Goal: Navigation & Orientation: Find specific page/section

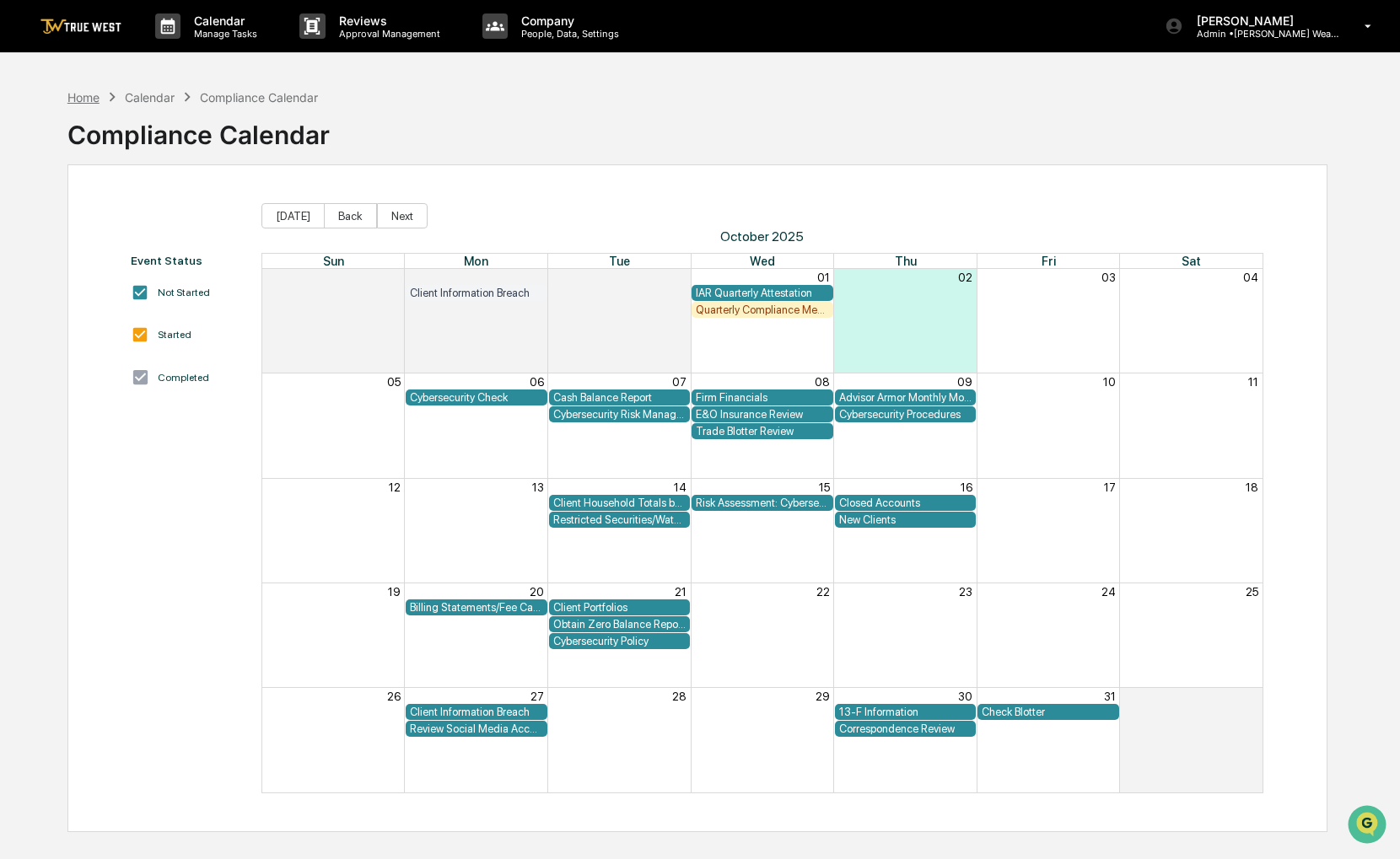
click at [90, 104] on div "Home" at bounding box center [84, 97] width 32 height 14
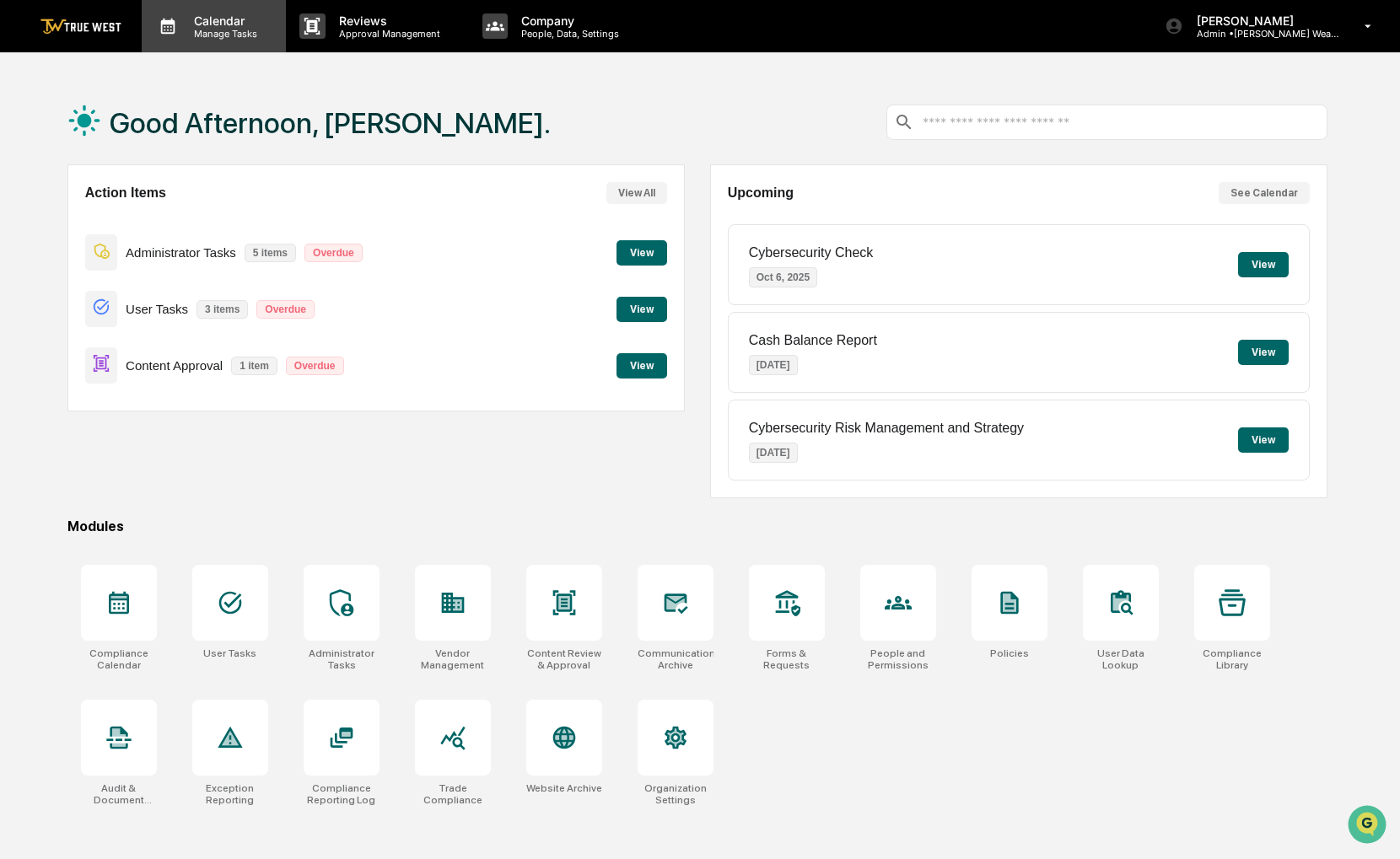
click at [226, 28] on p "Manage Tasks" at bounding box center [223, 34] width 85 height 12
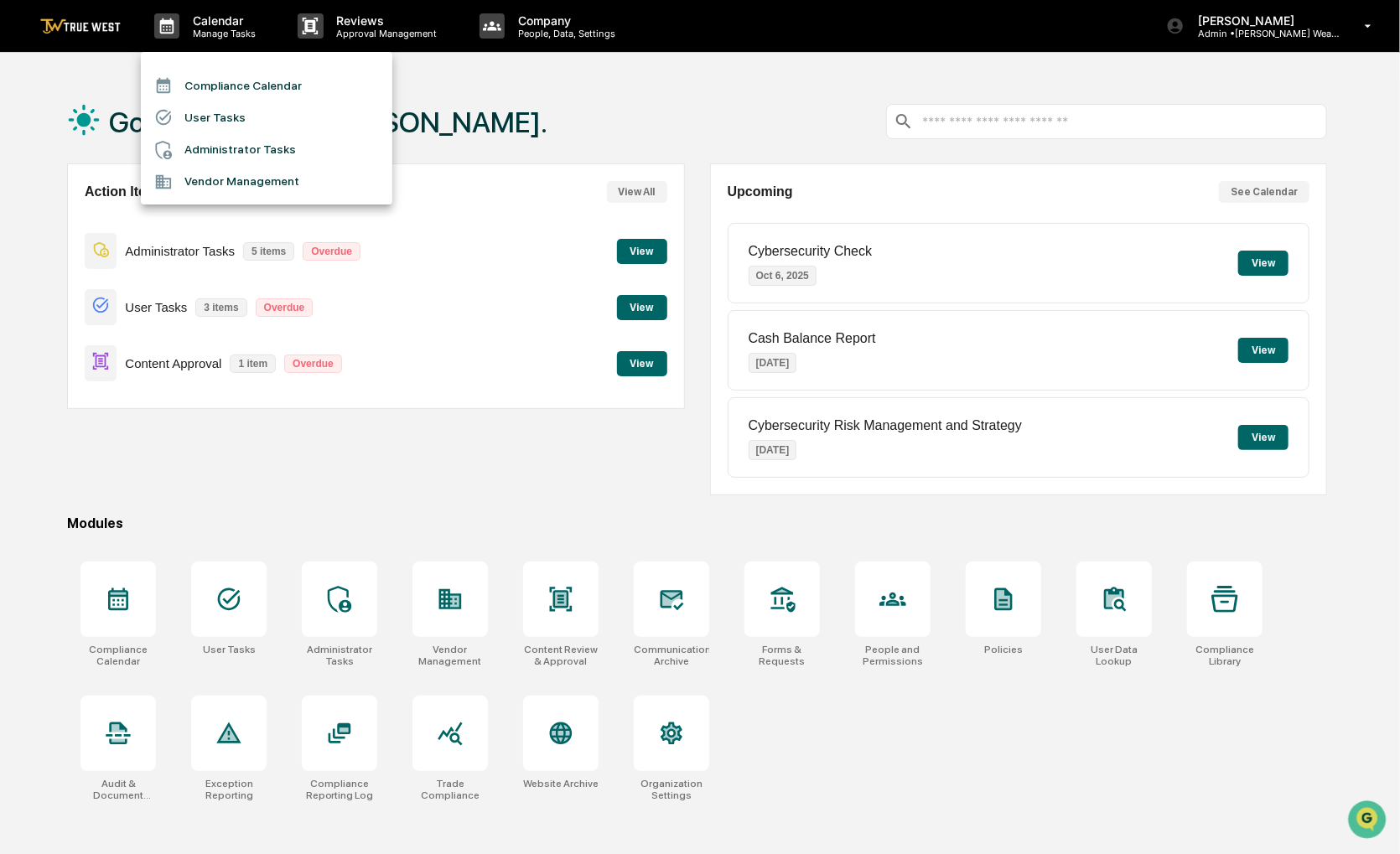
click at [235, 101] on li "User Tasks" at bounding box center [266, 117] width 252 height 32
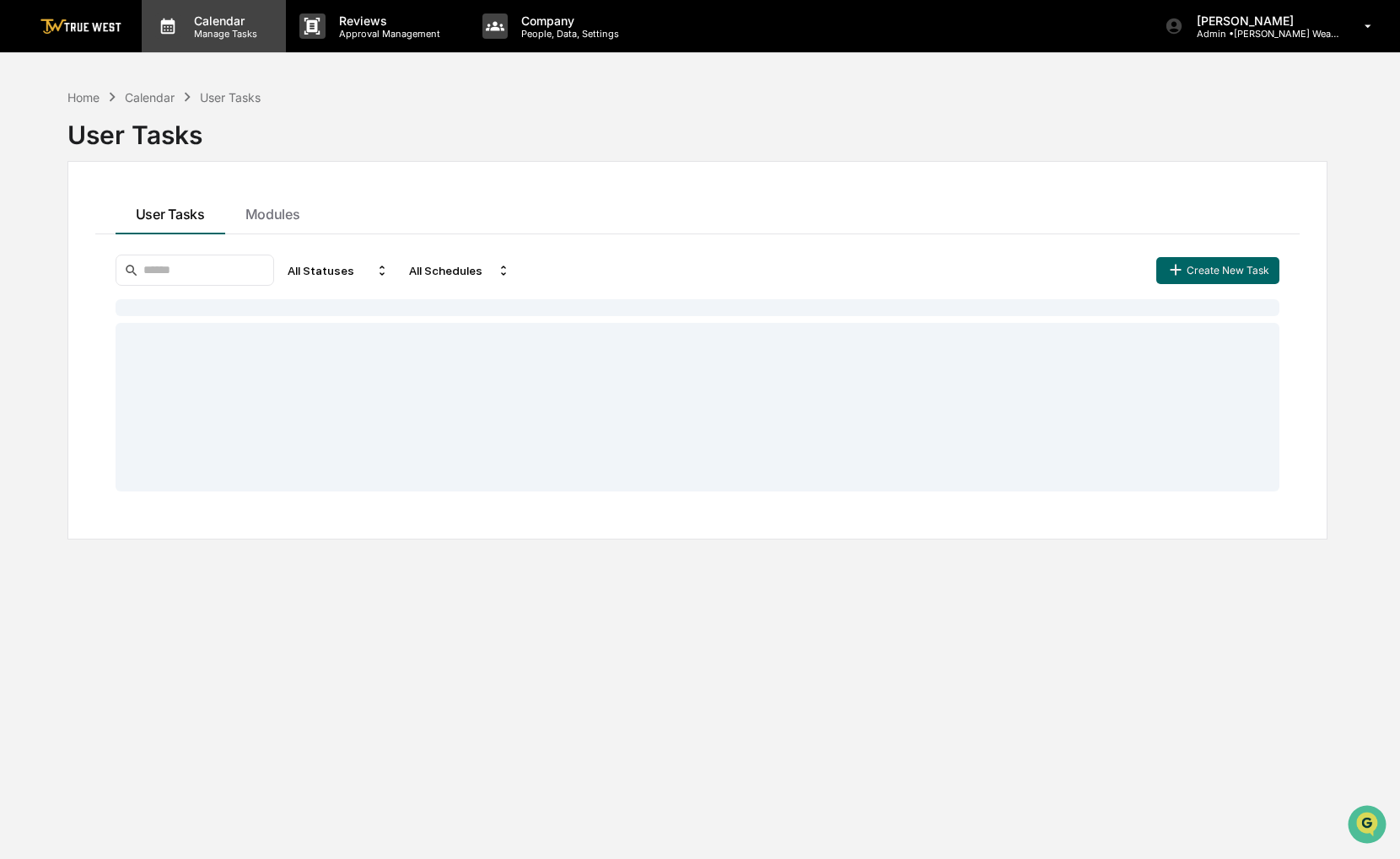
click at [205, 45] on div "Calendar Manage Tasks" at bounding box center [213, 26] width 144 height 53
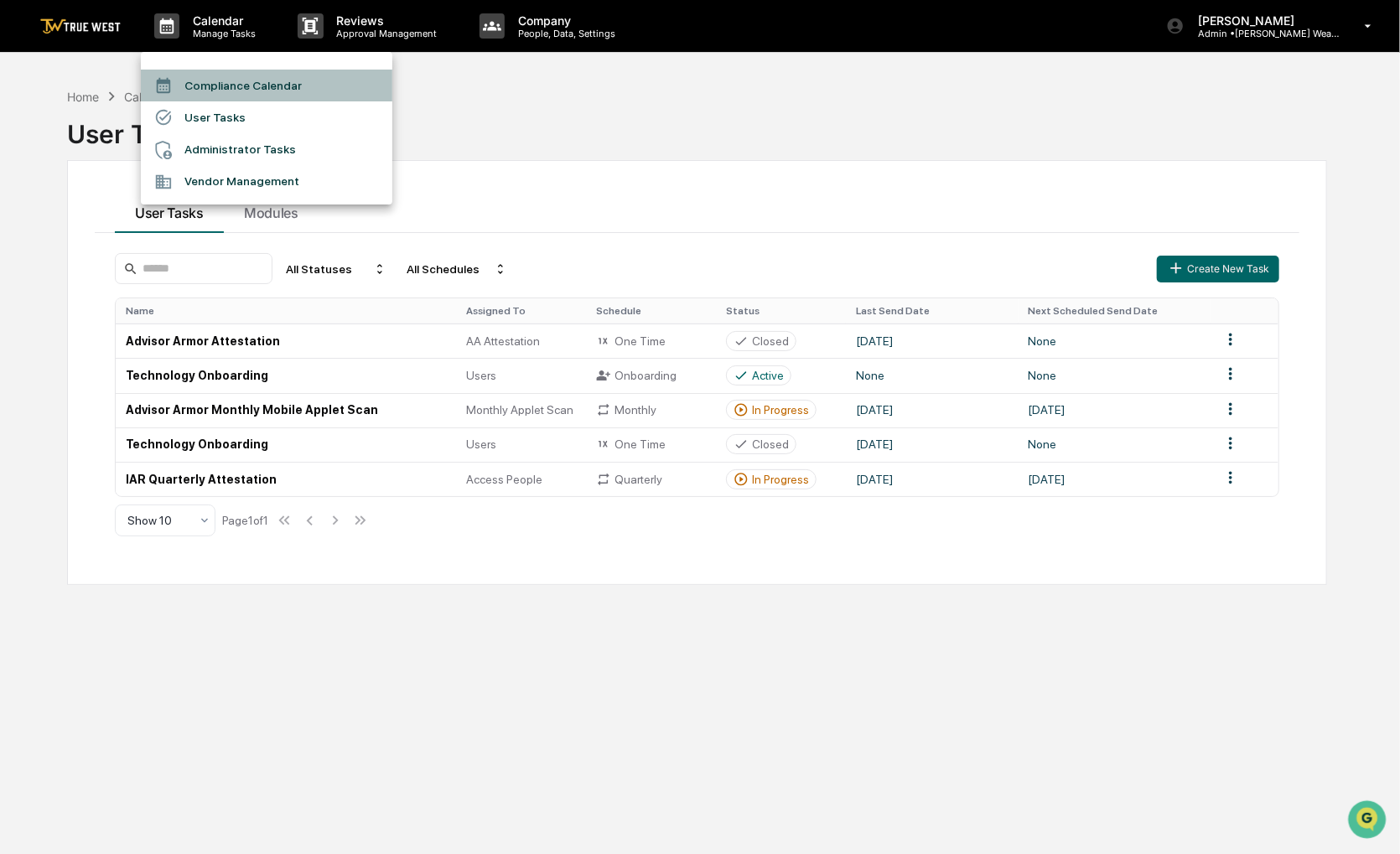
click at [219, 87] on li "Compliance Calendar" at bounding box center [266, 85] width 252 height 32
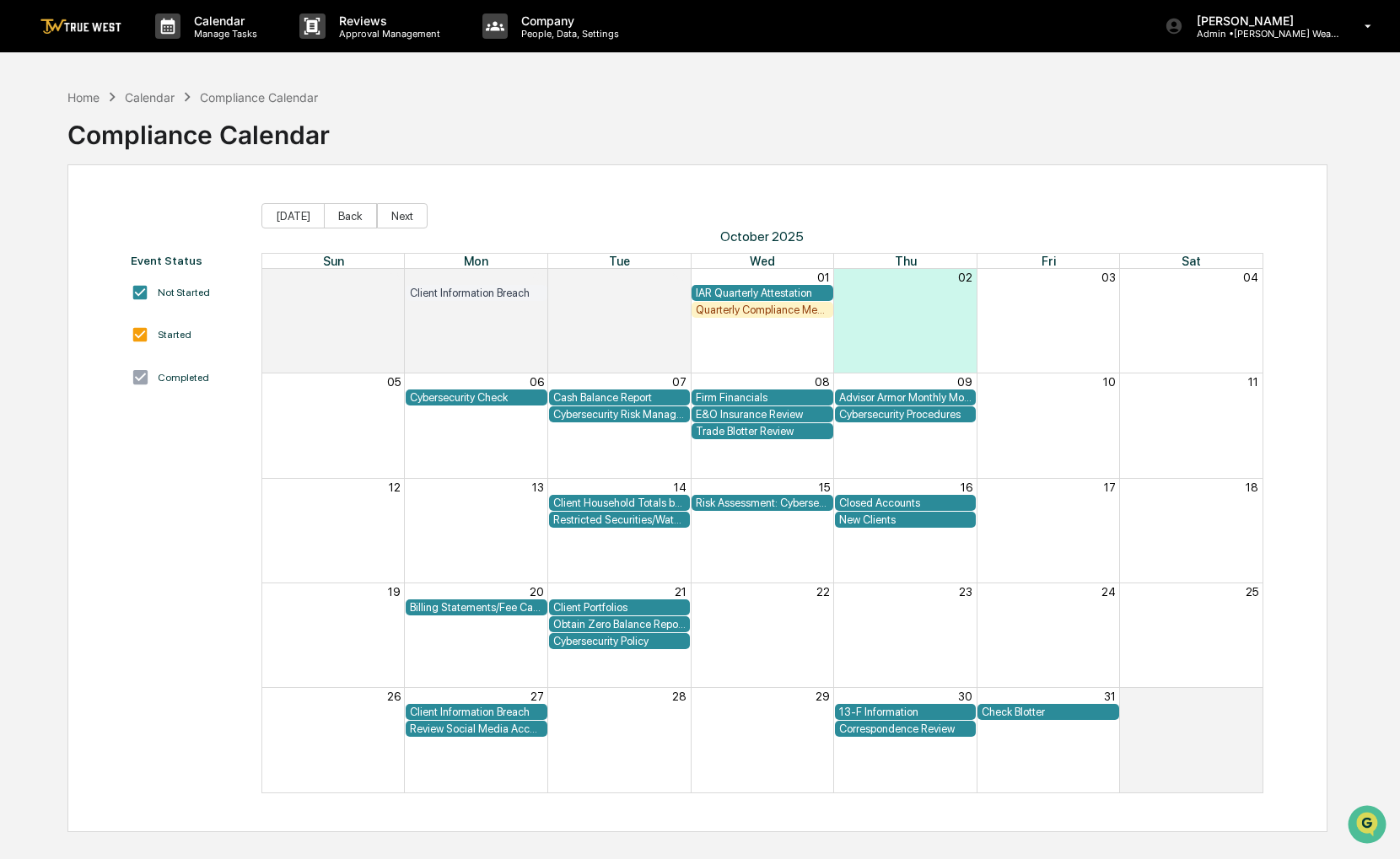
drag, startPoint x: 524, startPoint y: 96, endPoint x: 502, endPoint y: 97, distance: 22.0
click at [497, 104] on div "Home Calendar Compliance Calendar Compliance Calendar" at bounding box center [698, 122] width 1261 height 85
click at [709, 313] on div "Quarterly Compliance Meeting with Executive Team" at bounding box center [762, 309] width 133 height 12
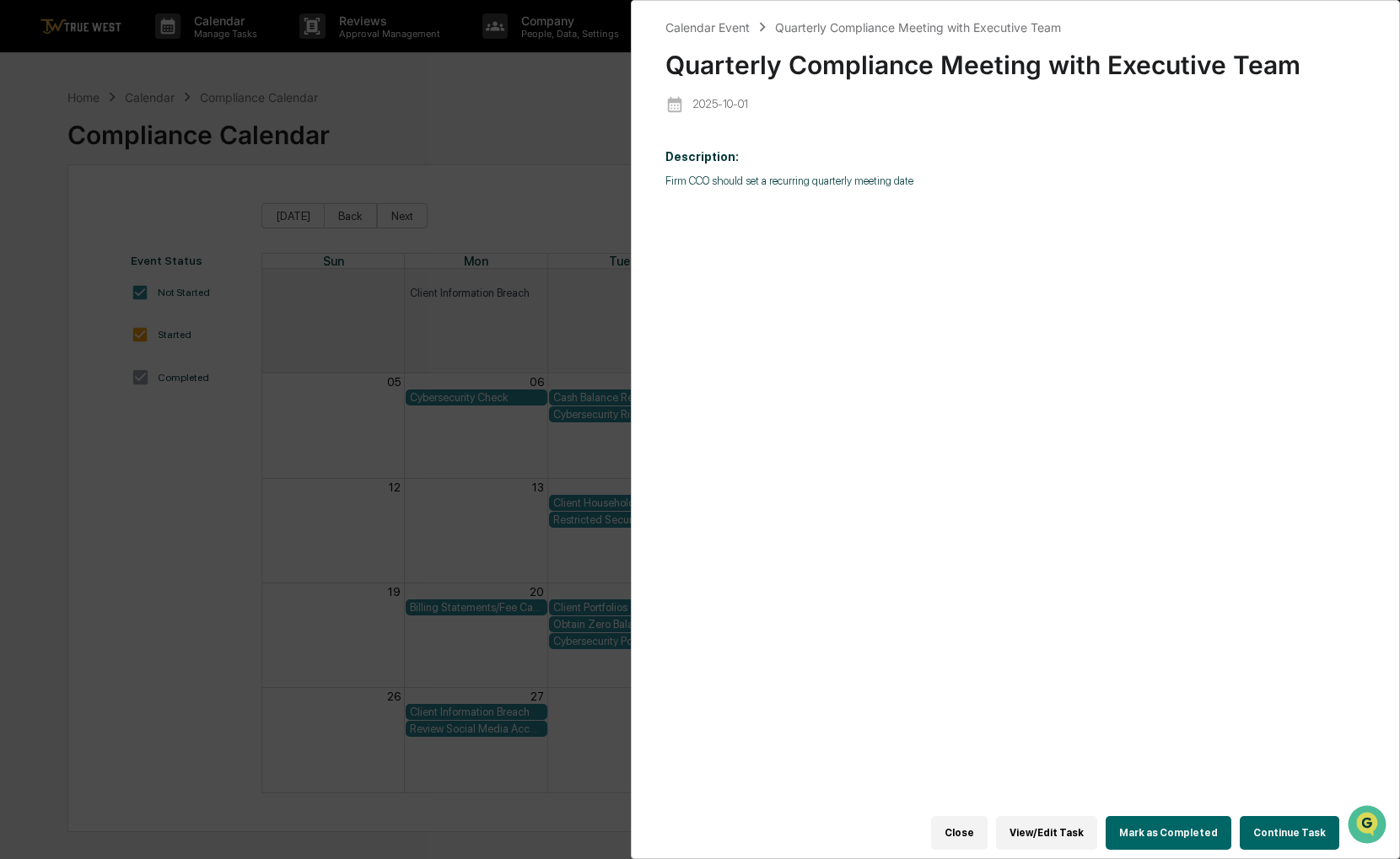
click at [517, 165] on div "Calendar Event Quarterly Compliance Meeting with Executive Team Quarterly Compl…" at bounding box center [700, 430] width 1400 height 859
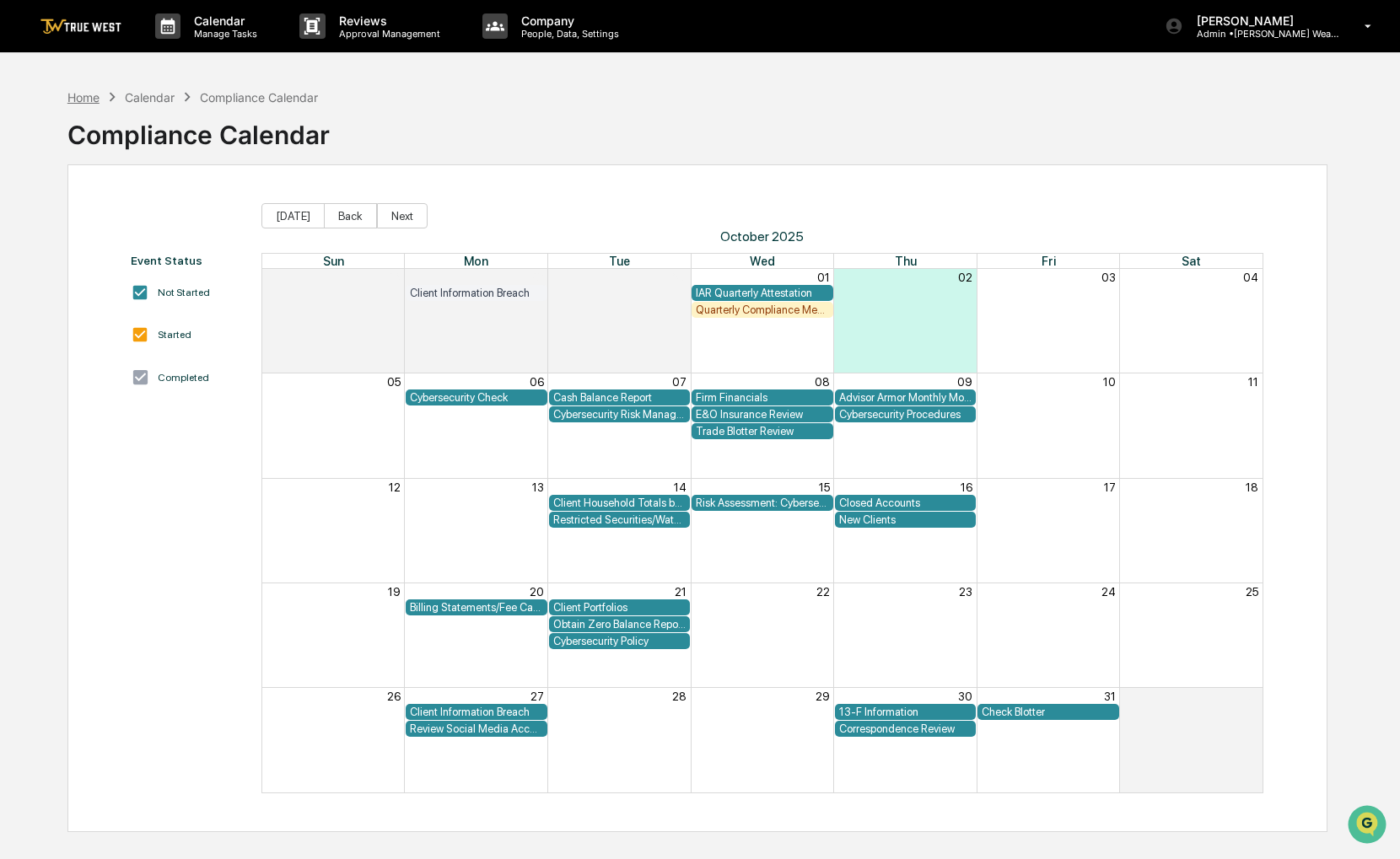
click at [96, 97] on div "Home" at bounding box center [84, 97] width 32 height 14
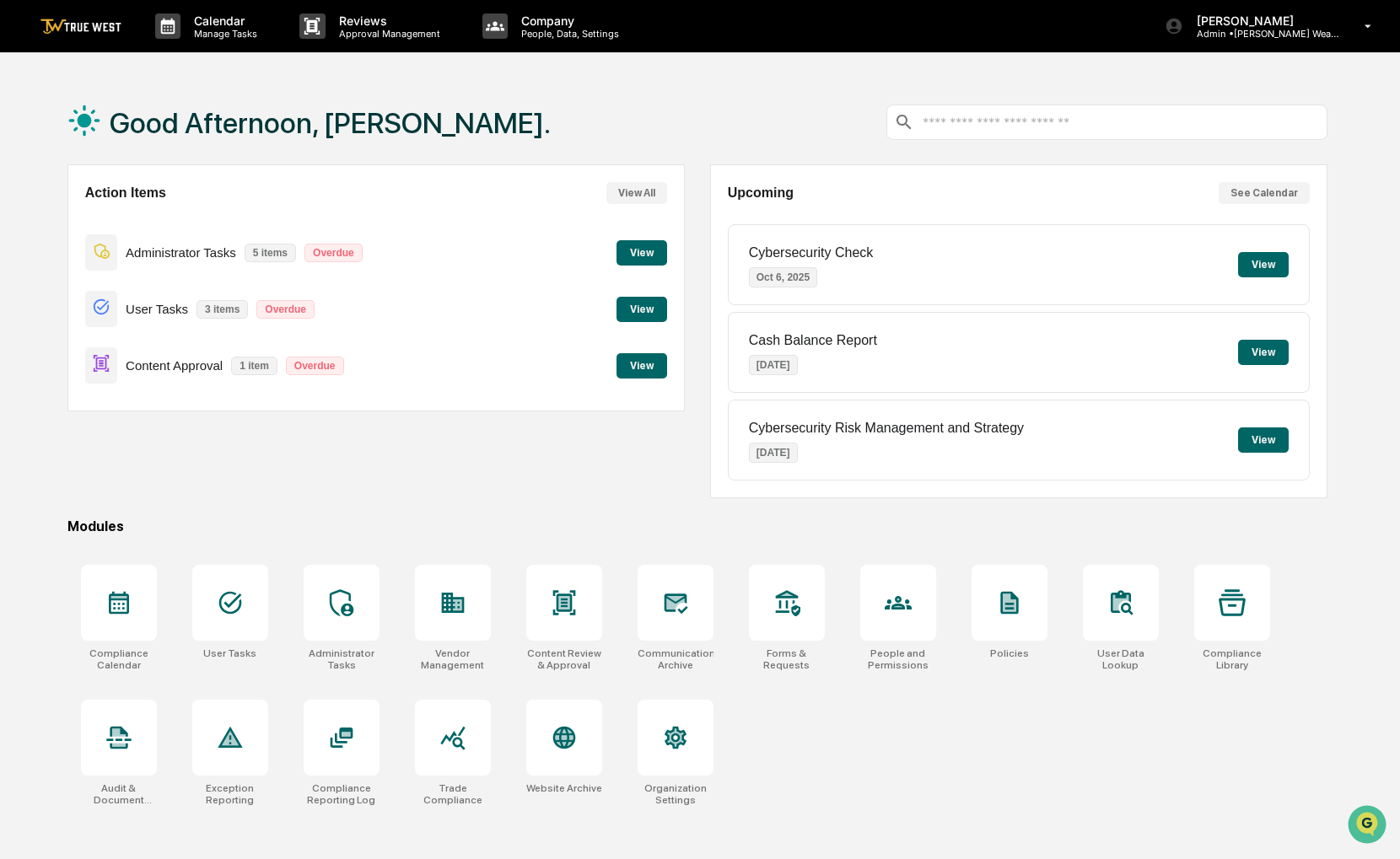
drag, startPoint x: 627, startPoint y: 480, endPoint x: 580, endPoint y: 483, distance: 47.1
click at [580, 483] on div "Action Items View All Administrator Tasks 5 items Overdue View User Tasks 3 ite…" at bounding box center [376, 332] width 617 height 334
click at [1336, 28] on p "Admin • [PERSON_NAME] Wealth" at bounding box center [1262, 34] width 157 height 12
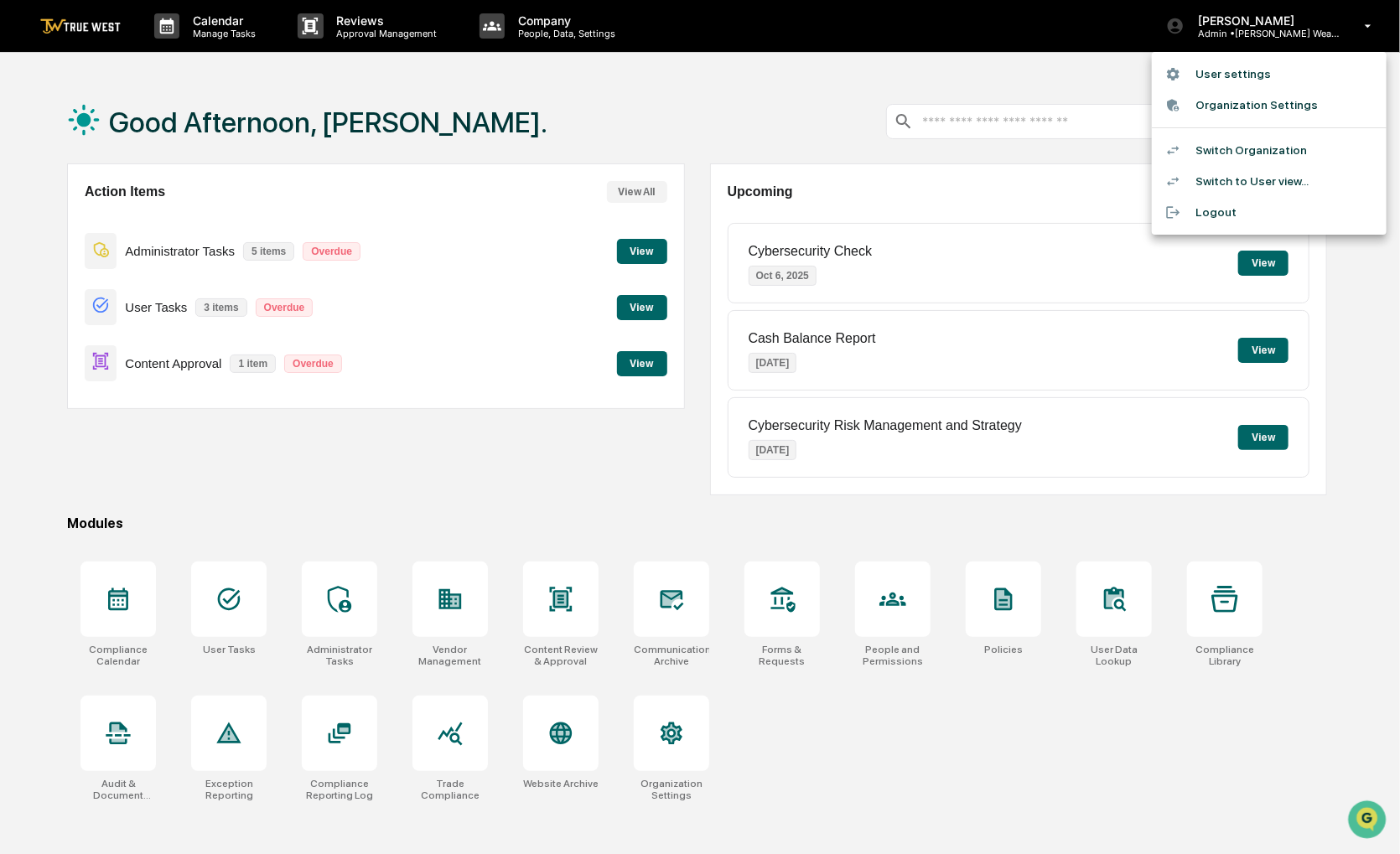
click at [1277, 148] on li "Switch Organization" at bounding box center [1269, 150] width 235 height 31
